Goal: Communication & Community: Answer question/provide support

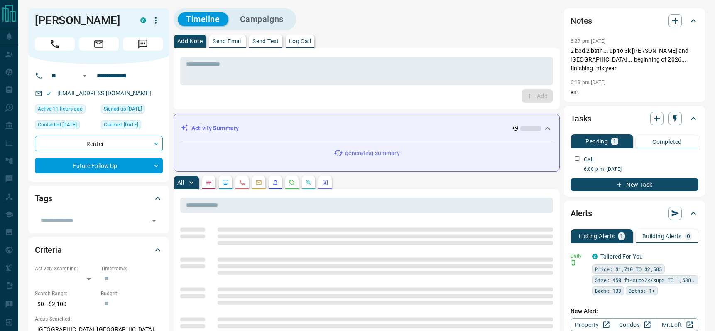
click at [222, 44] on button "Send Email" at bounding box center [227, 40] width 37 height 13
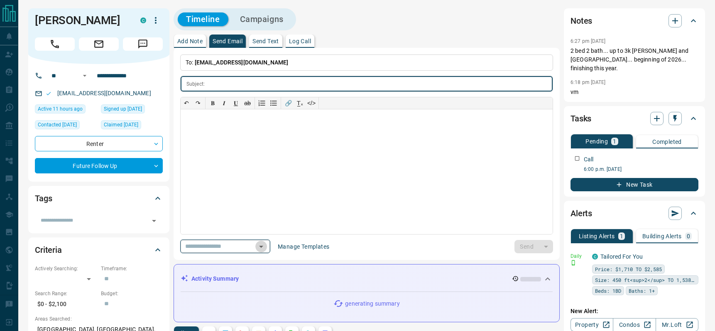
click at [264, 248] on icon "Open" at bounding box center [261, 246] width 10 height 10
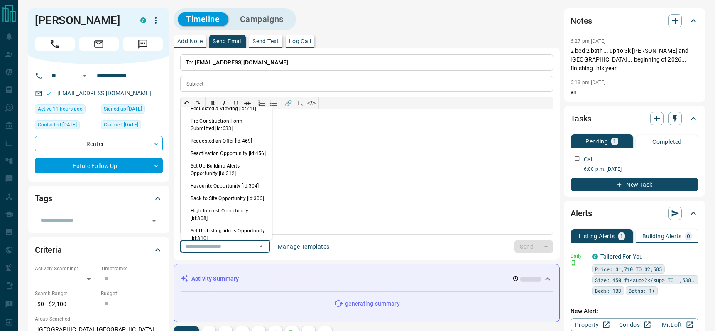
scroll to position [510, 0]
click at [227, 204] on li "Back to Site Opportunity [id:306]" at bounding box center [227, 198] width 92 height 12
type input "**********"
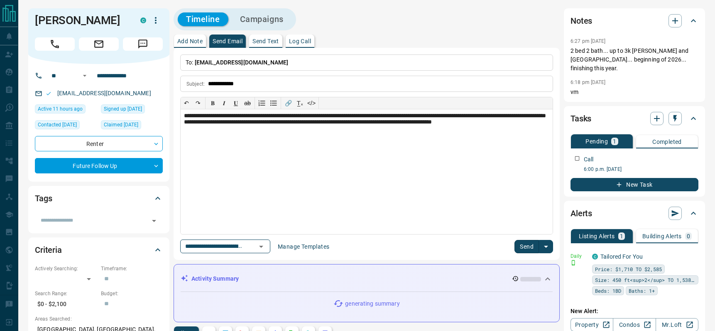
click at [521, 247] on button "Send" at bounding box center [527, 246] width 25 height 13
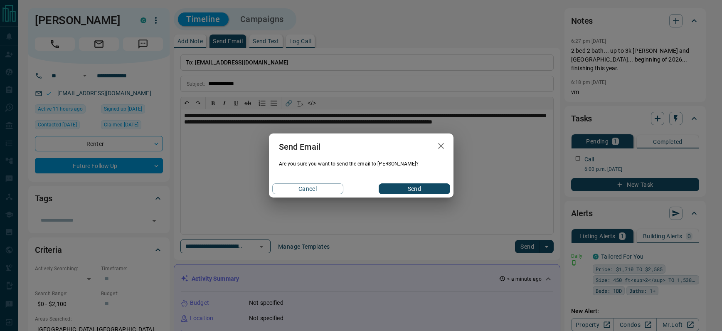
click at [412, 181] on div "Cancel Send" at bounding box center [361, 188] width 184 height 17
click at [414, 179] on div "Send Email Are you sure you want to send the email to [PERSON_NAME]? Cancel Send" at bounding box center [361, 165] width 184 height 64
click at [414, 185] on button "Send" at bounding box center [413, 188] width 71 height 11
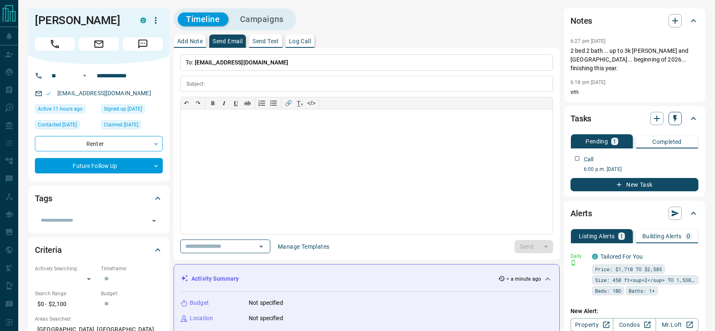
click at [674, 114] on icon "button" at bounding box center [675, 118] width 8 height 8
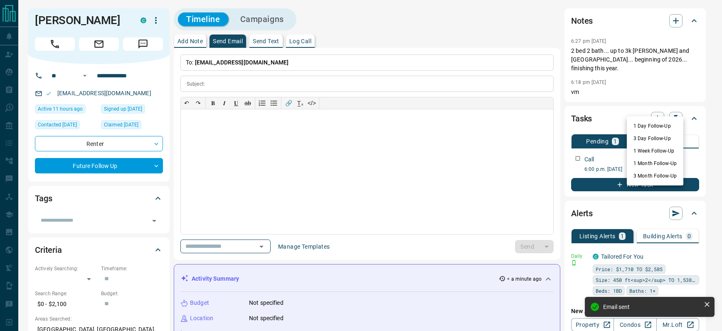
click at [643, 125] on li "1 Day Follow-Up" at bounding box center [655, 126] width 57 height 12
